Goal: Transaction & Acquisition: Download file/media

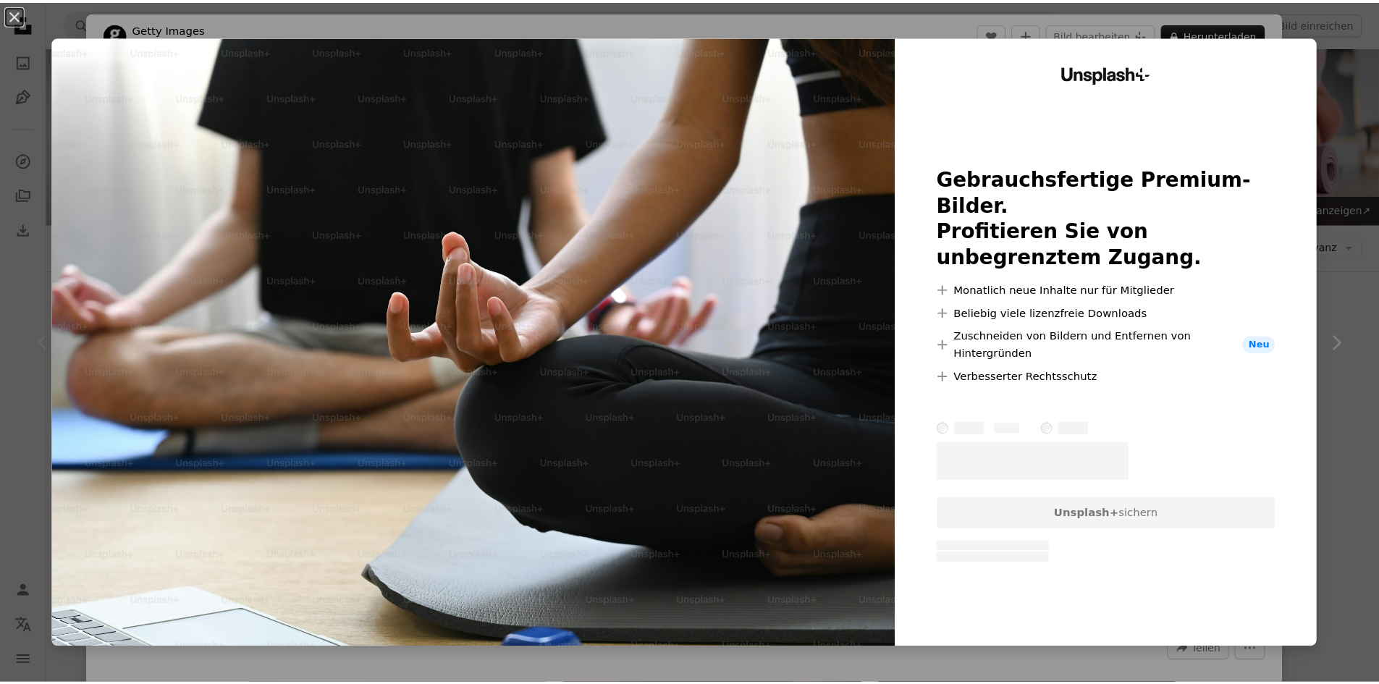
scroll to position [217, 0]
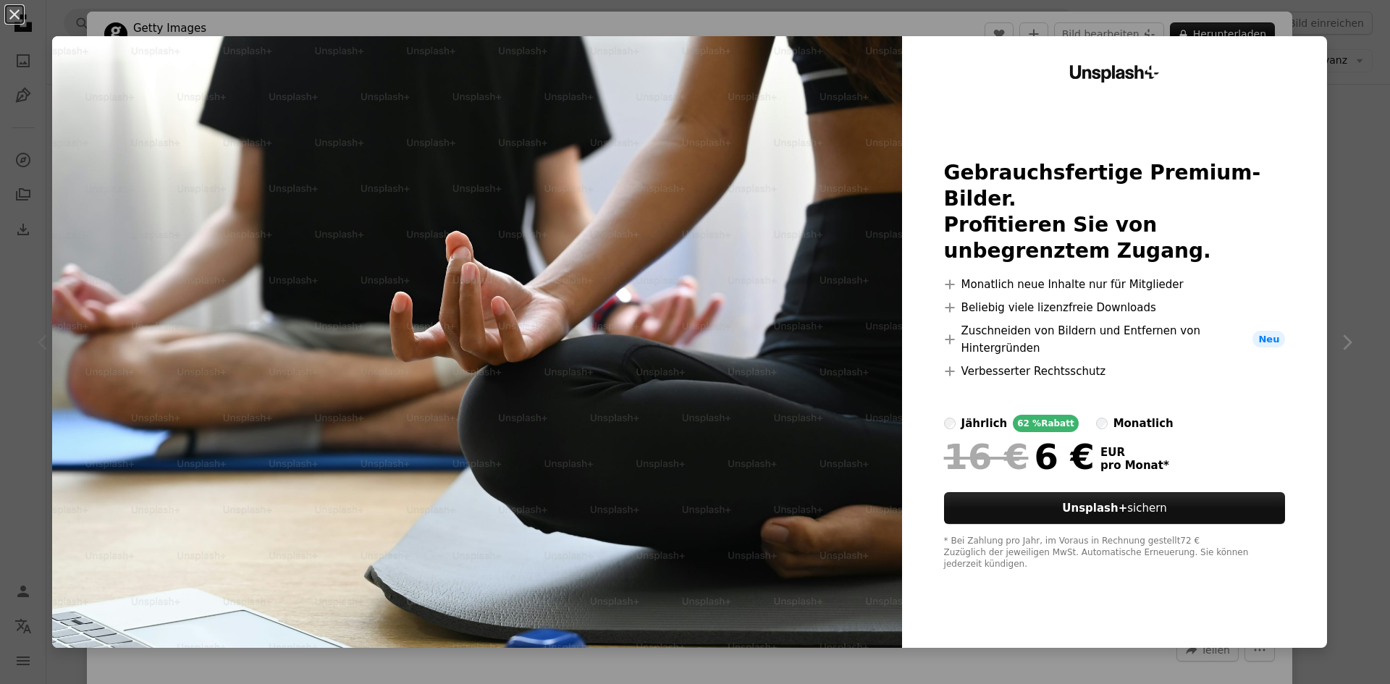
click at [1345, 69] on div "An X shape Unsplash+ Gebrauchsfertige Premium-Bilder. Profitieren Sie von unbeg…" at bounding box center [695, 342] width 1390 height 684
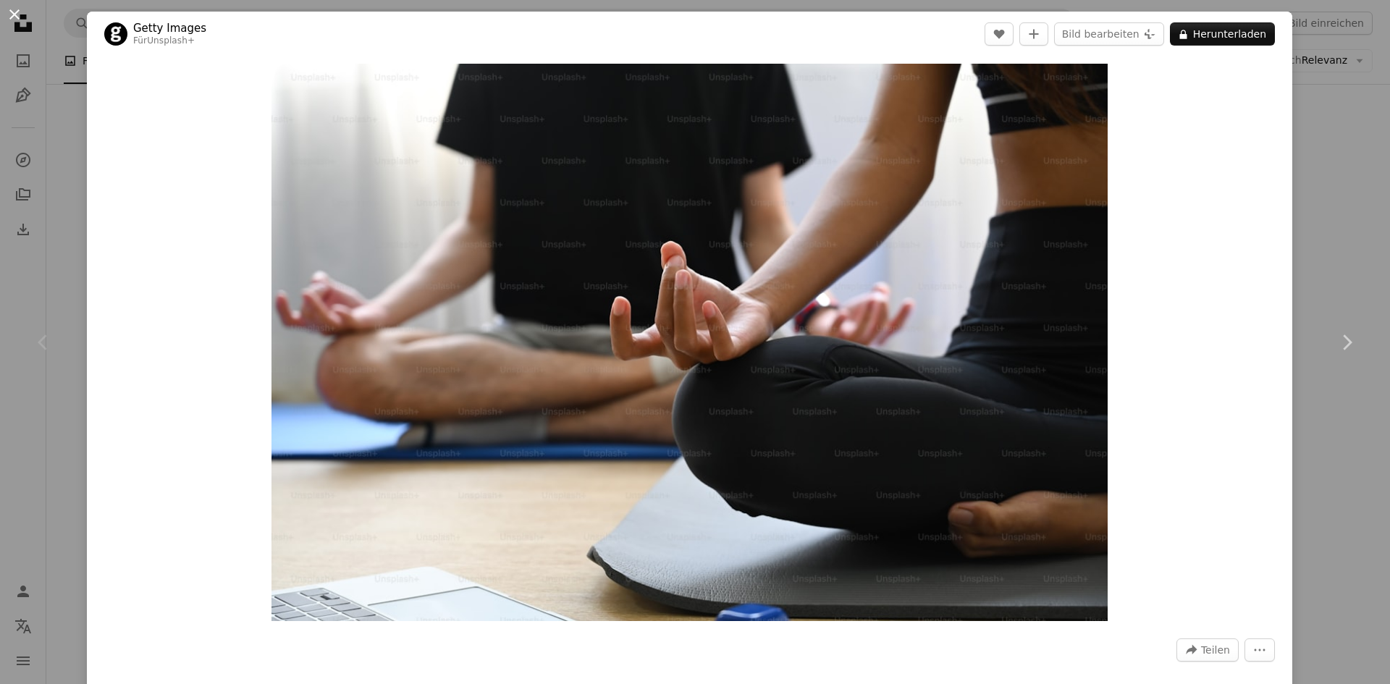
click at [16, 14] on button "An X shape" at bounding box center [14, 14] width 17 height 17
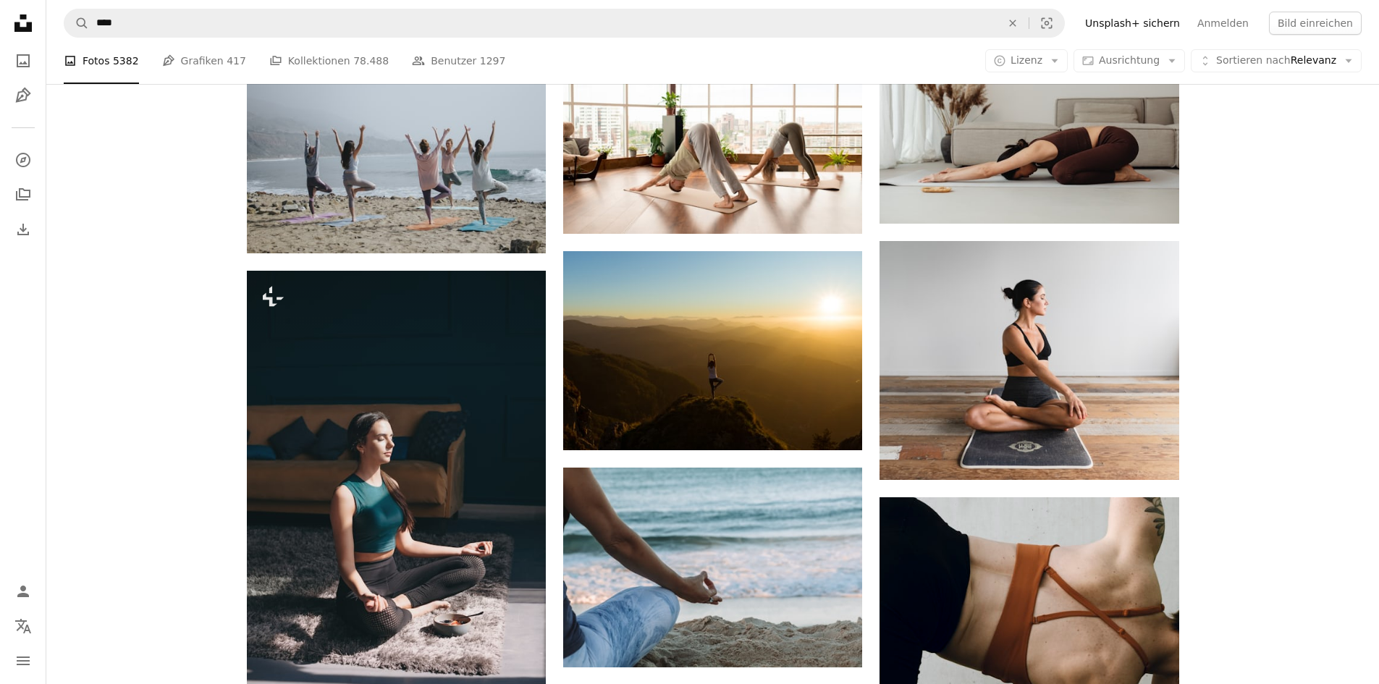
scroll to position [1448, 0]
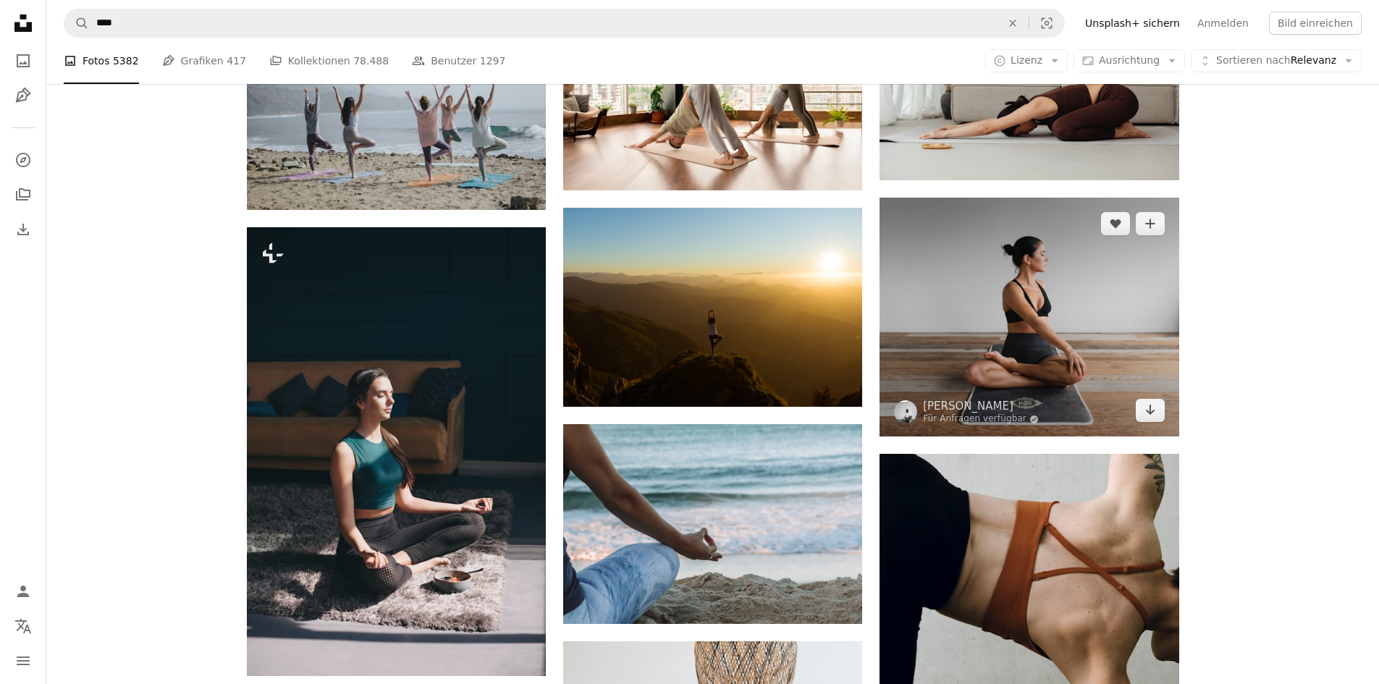
click at [1042, 308] on img at bounding box center [1028, 318] width 299 height 240
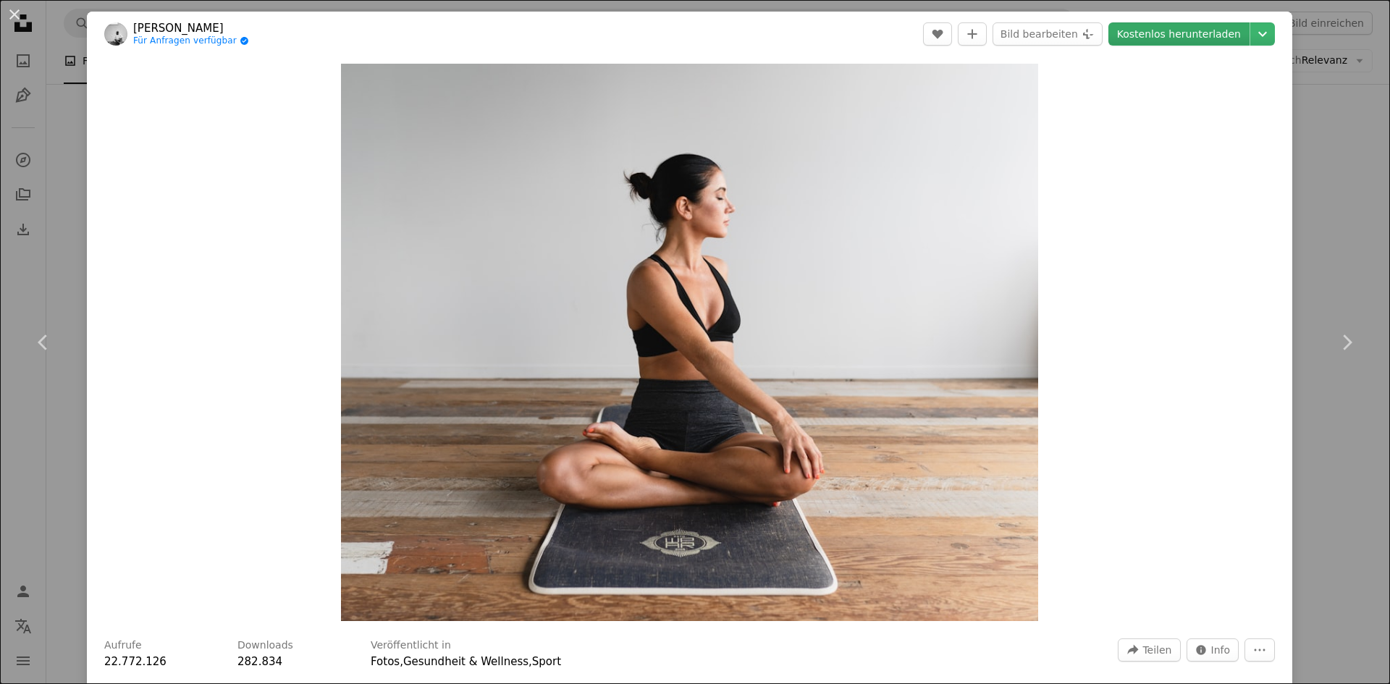
click at [1180, 33] on link "Kostenlos herunterladen" at bounding box center [1178, 33] width 141 height 23
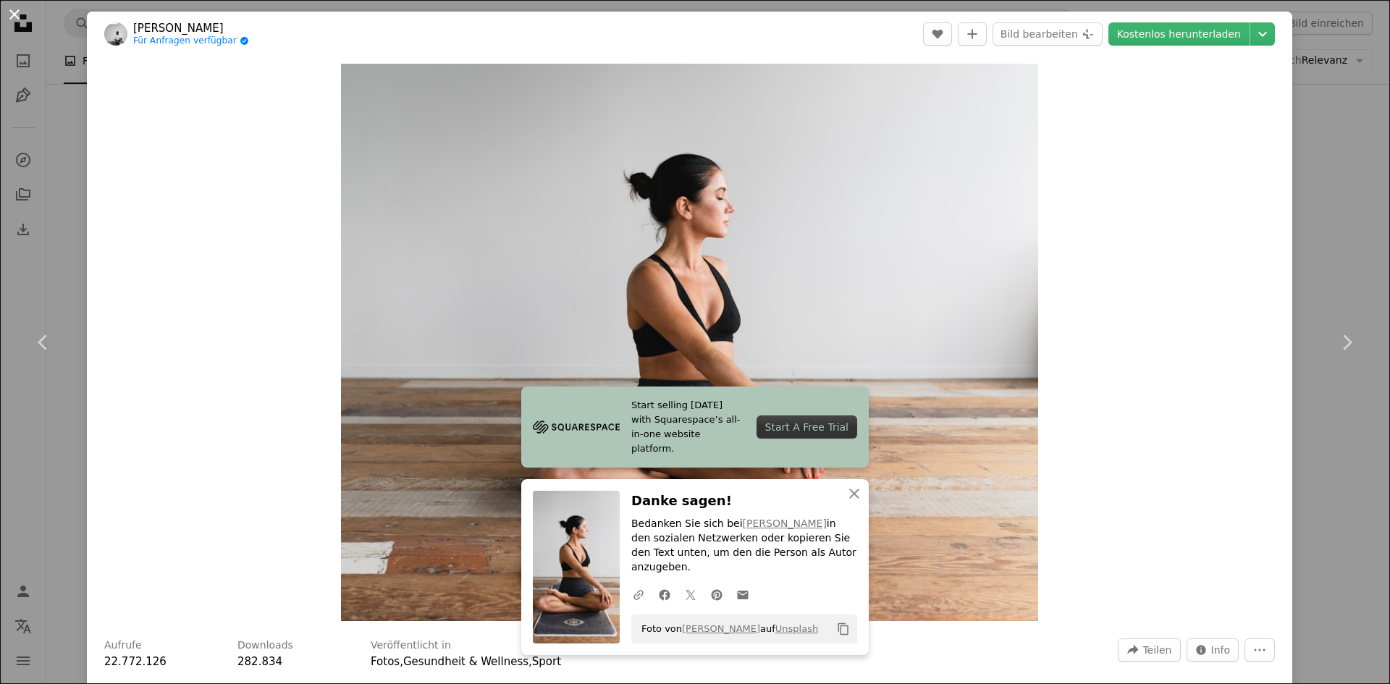
click at [14, 9] on button "An X shape" at bounding box center [14, 14] width 17 height 17
